Goal: Task Accomplishment & Management: Manage account settings

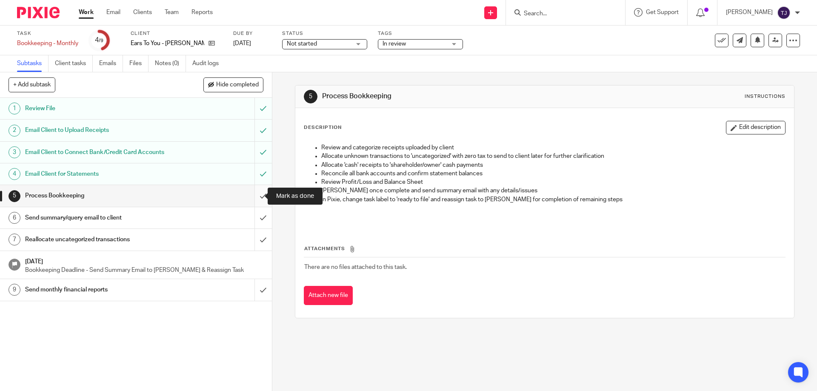
click at [258, 195] on input "submit" at bounding box center [136, 195] width 272 height 21
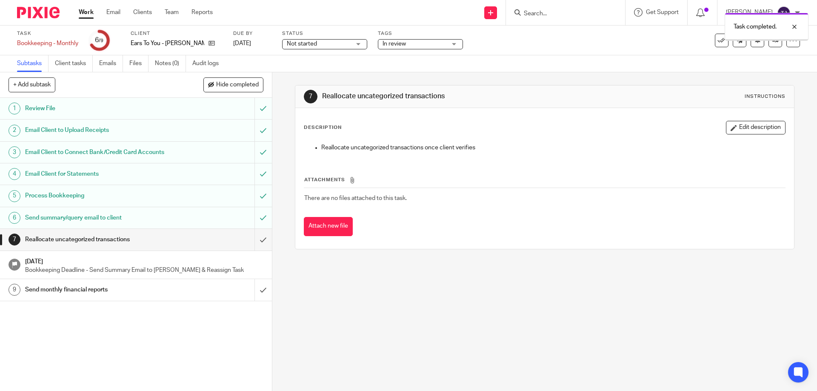
click at [254, 237] on input "submit" at bounding box center [136, 239] width 272 height 21
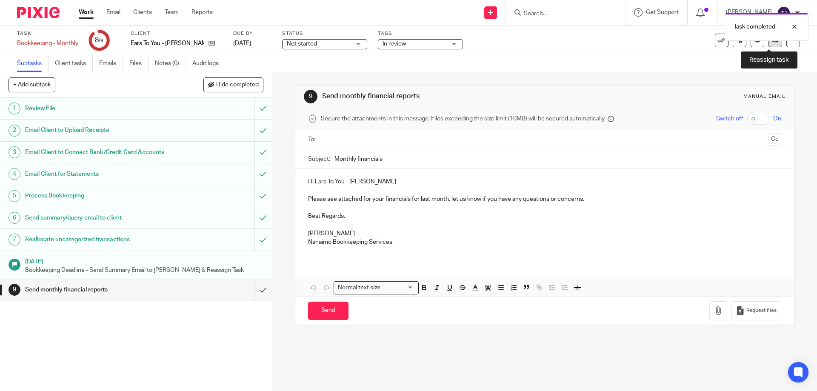
click at [768, 42] on link at bounding box center [775, 41] width 14 height 14
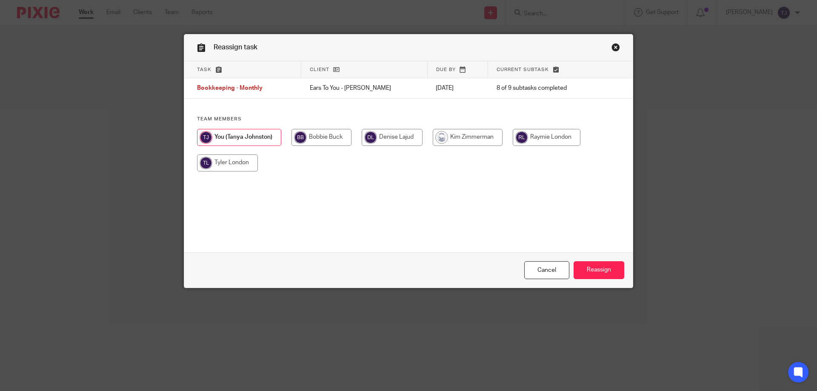
click at [539, 135] on input "radio" at bounding box center [547, 137] width 68 height 17
radio input "true"
click at [597, 270] on input "Reassign" at bounding box center [599, 270] width 51 height 18
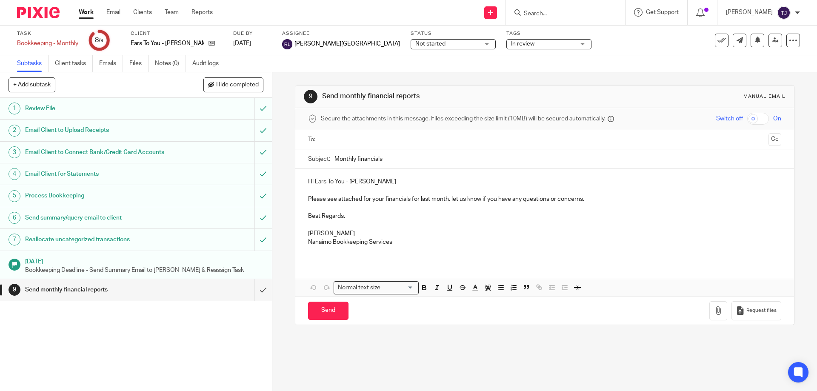
click at [39, 11] on img at bounding box center [38, 12] width 43 height 11
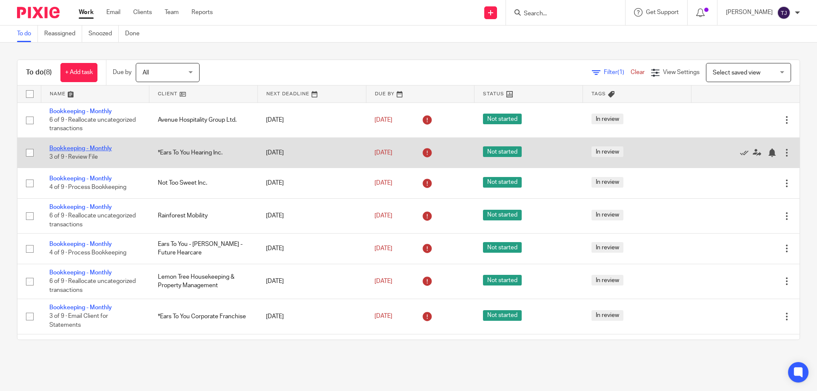
click at [94, 147] on link "Bookkeeping - Monthly" at bounding box center [80, 149] width 63 height 6
